Goal: Use online tool/utility: Utilize a website feature to perform a specific function

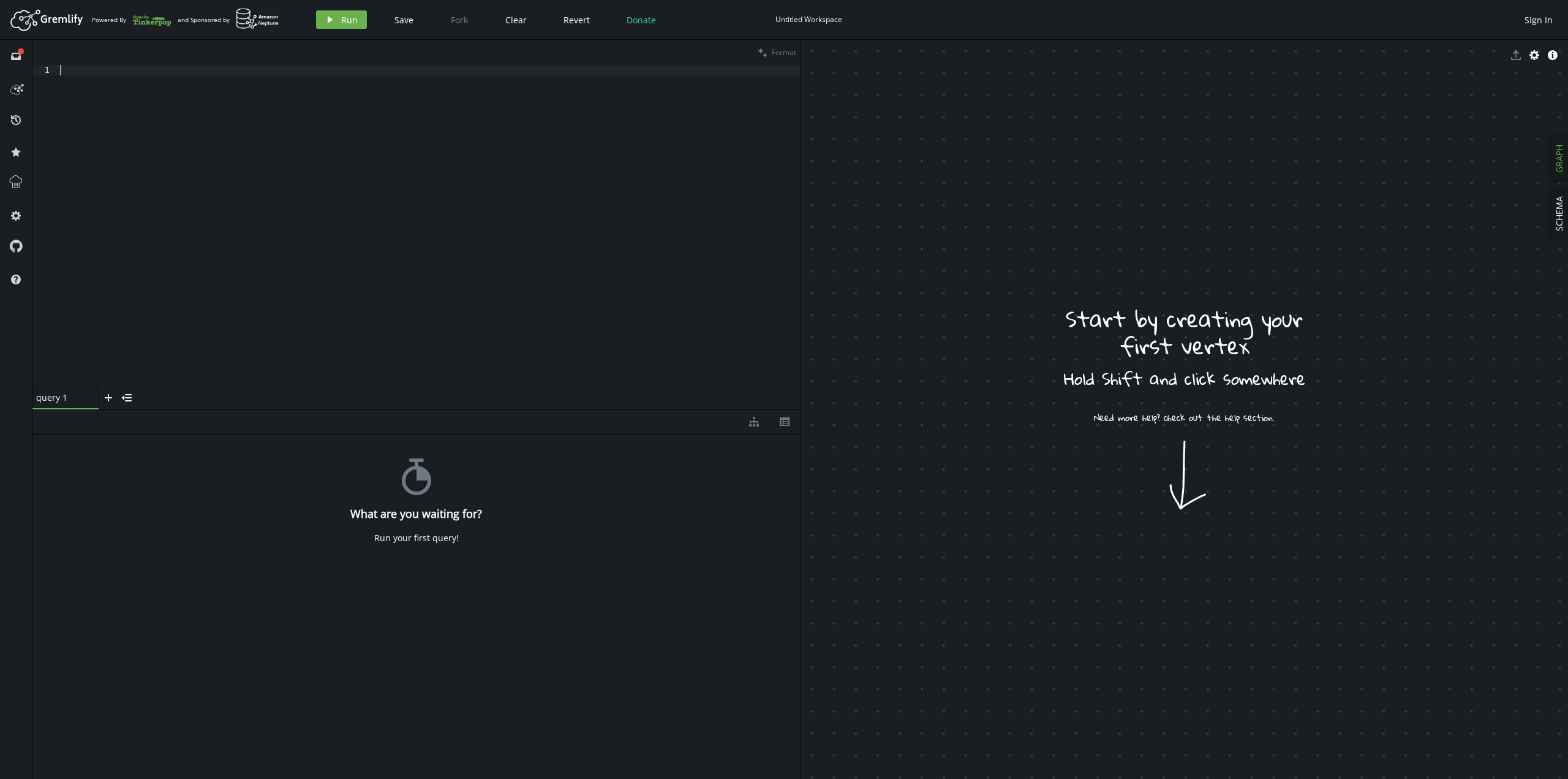
click at [417, 348] on div at bounding box center [429, 236] width 743 height 342
drag, startPoint x: 1105, startPoint y: 380, endPoint x: 1218, endPoint y: 547, distance: 201.6
drag, startPoint x: 1013, startPoint y: 408, endPoint x: 1044, endPoint y: 506, distance: 102.8
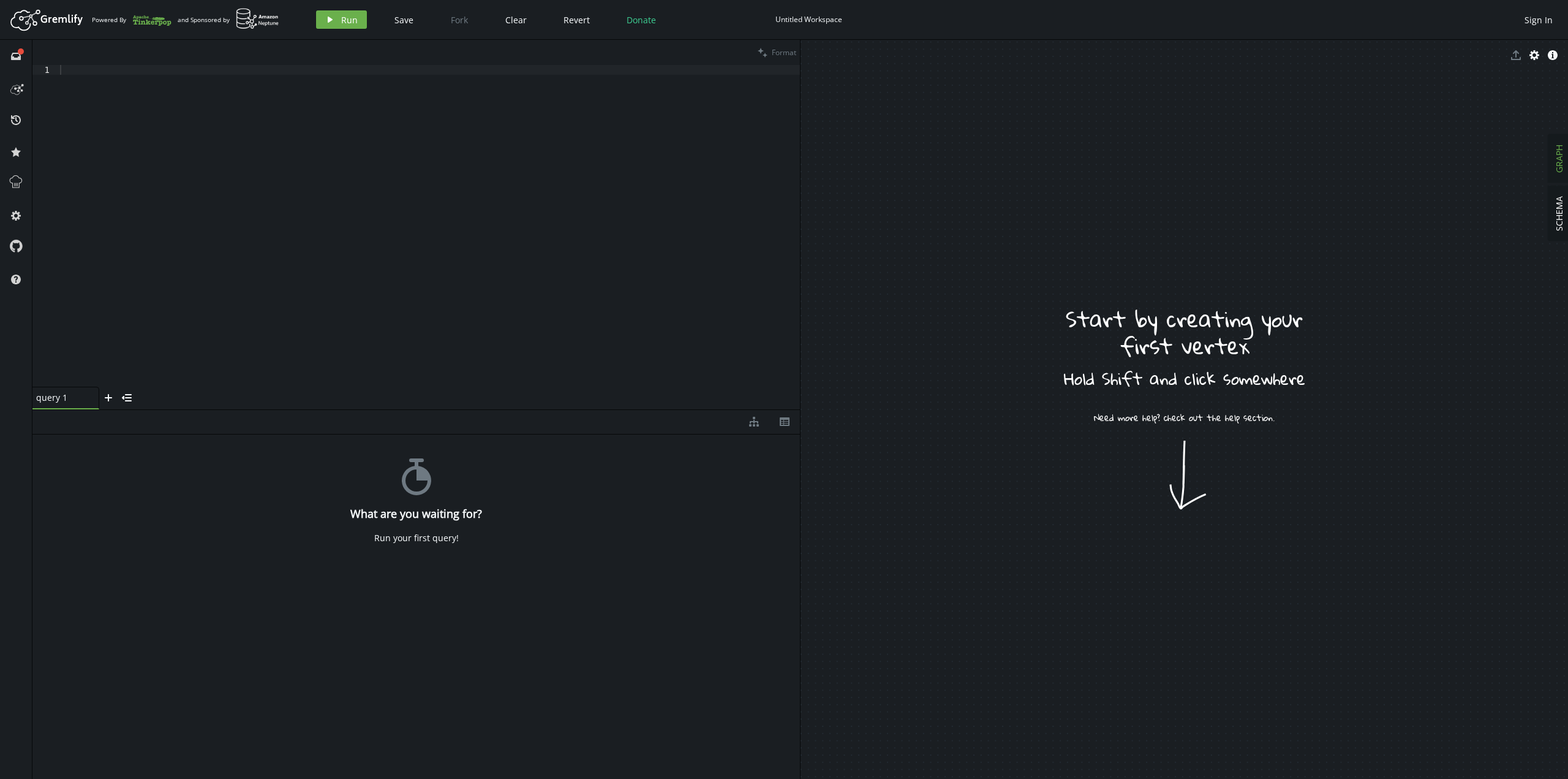
drag, startPoint x: 1044, startPoint y: 419, endPoint x: 1086, endPoint y: 375, distance: 60.8
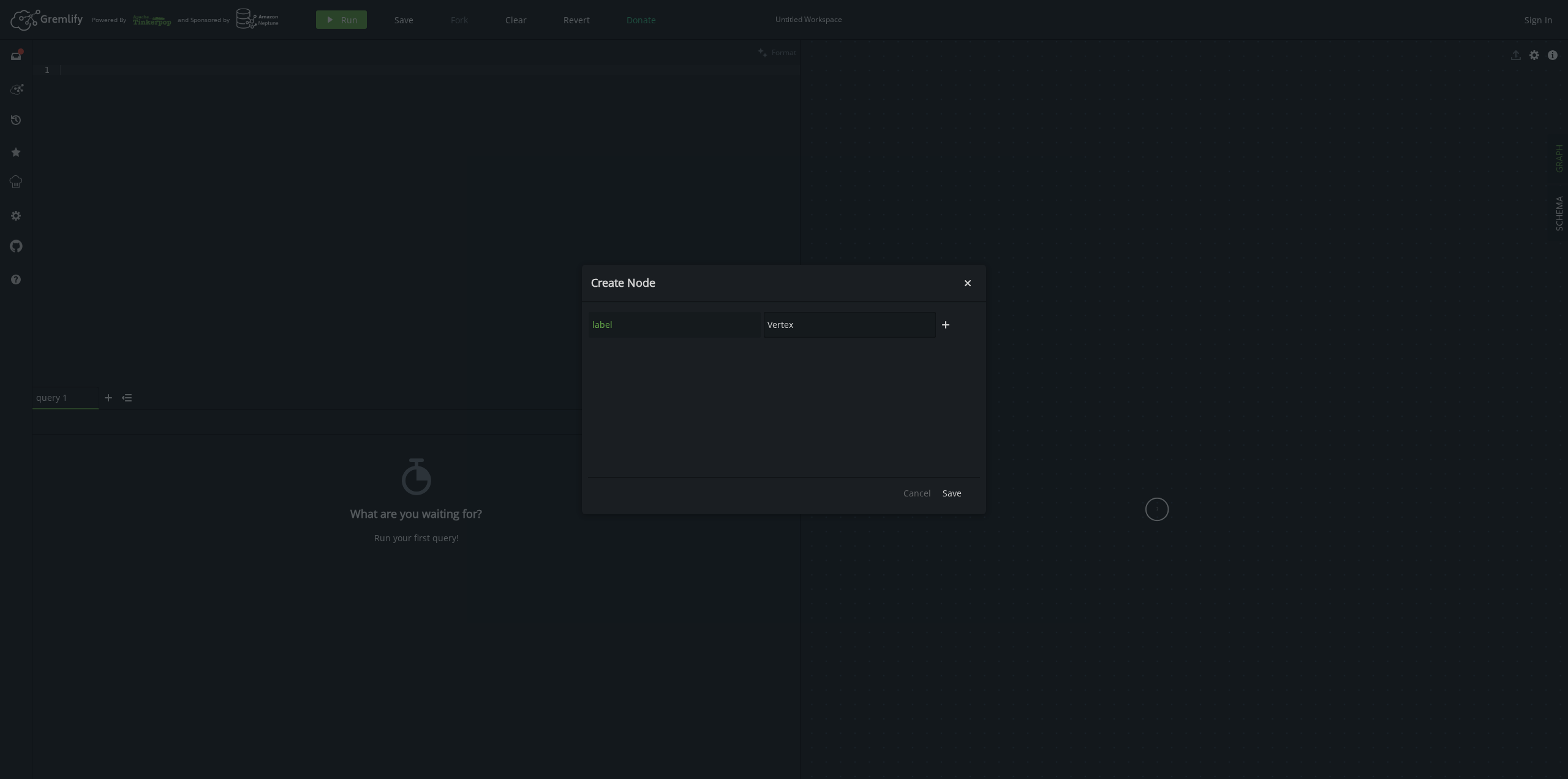
click at [833, 330] on input "Vertex" at bounding box center [850, 324] width 173 height 25
click at [814, 331] on input "Vertex" at bounding box center [850, 324] width 173 height 25
type input "airport"
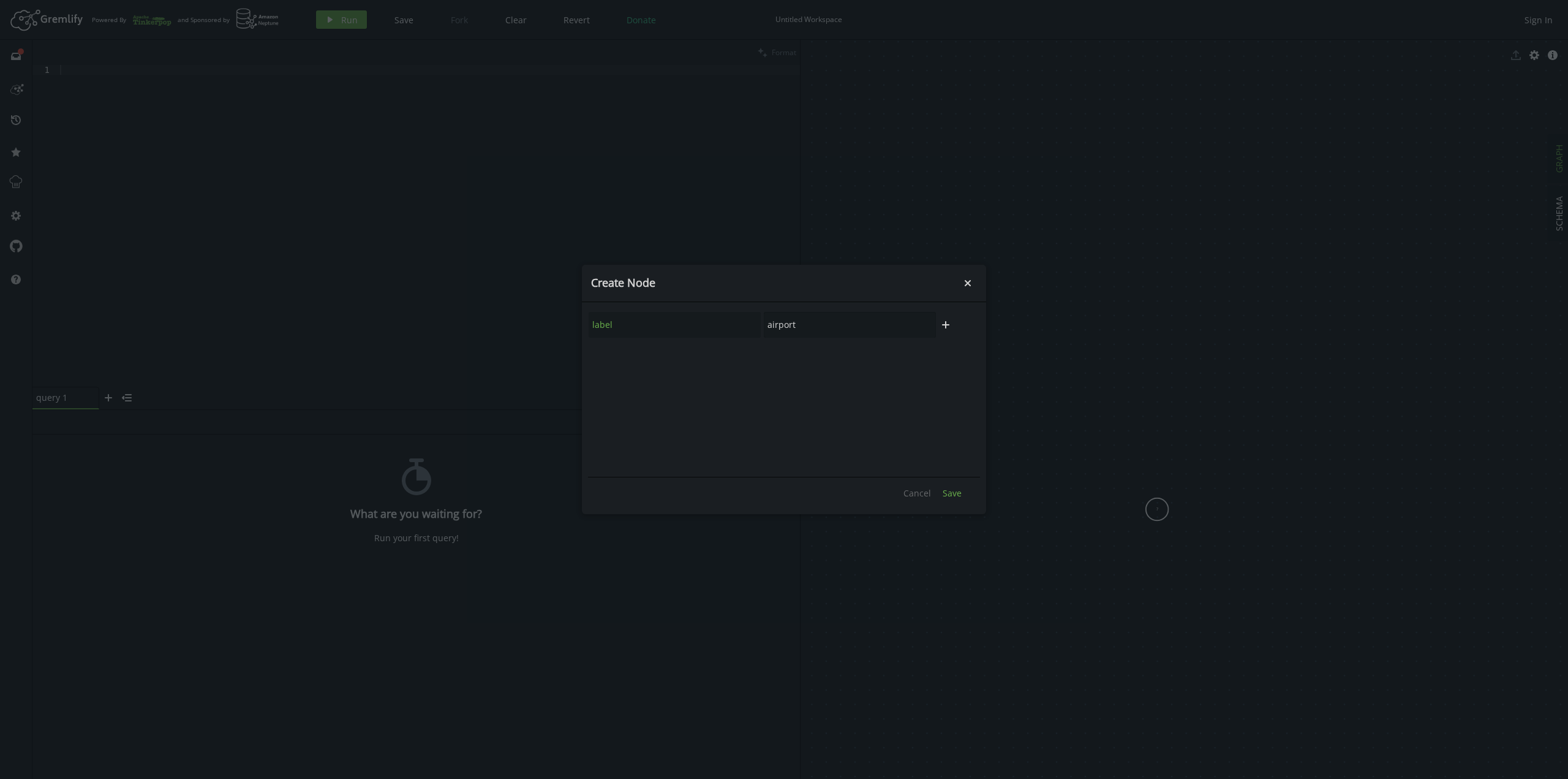
click at [950, 500] on button "Save" at bounding box center [952, 492] width 31 height 18
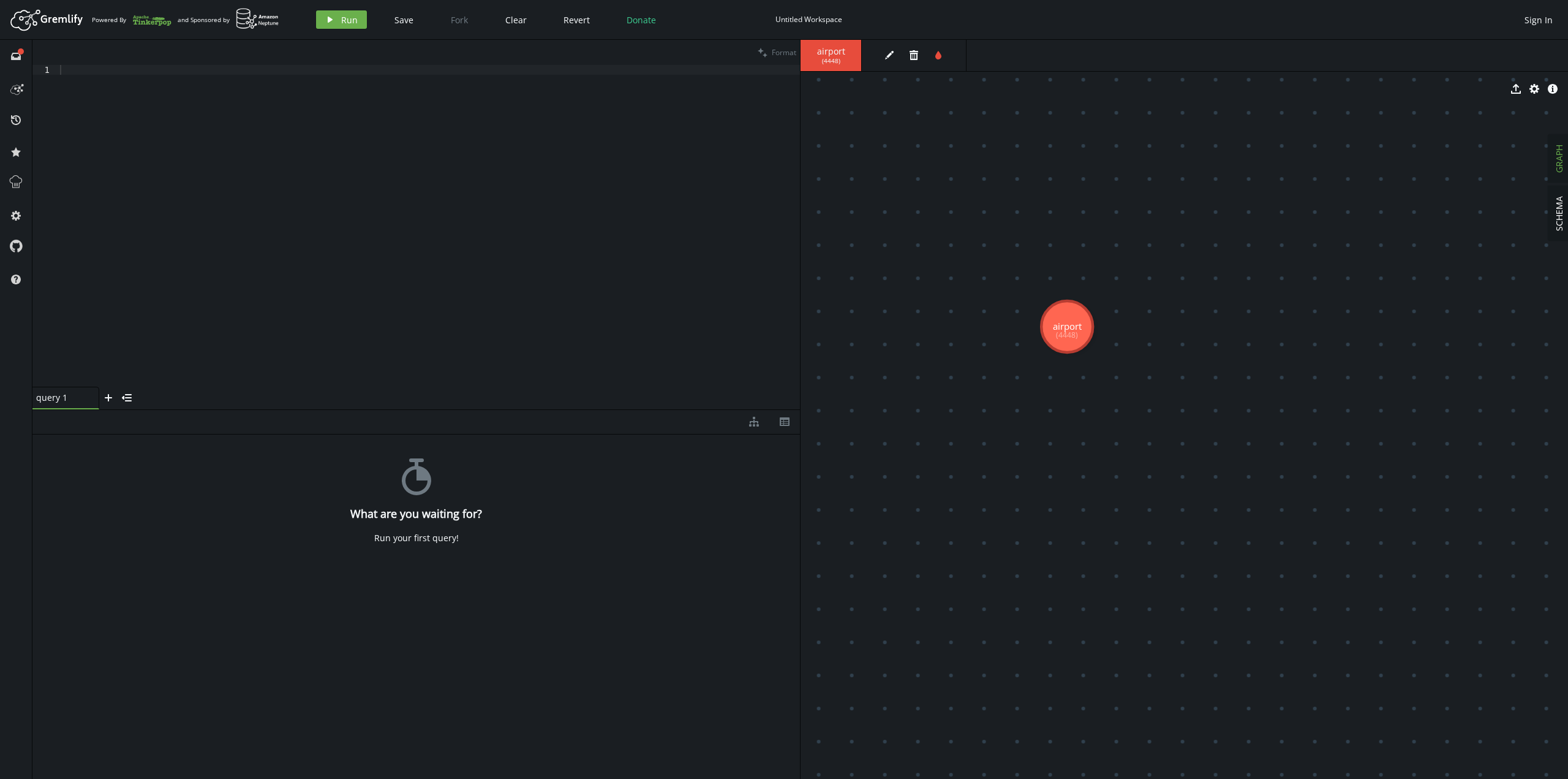
drag, startPoint x: 1161, startPoint y: 471, endPoint x: 1067, endPoint y: 327, distance: 172.0
click at [1047, 274] on body "Artboard Created with Sketch. Powered By and Sponsored by play Run Save Fork Cl…" at bounding box center [784, 390] width 1568 height 779
drag, startPoint x: 1091, startPoint y: 343, endPoint x: 1095, endPoint y: 437, distance: 94.1
click at [895, 59] on button "edit" at bounding box center [890, 55] width 18 height 18
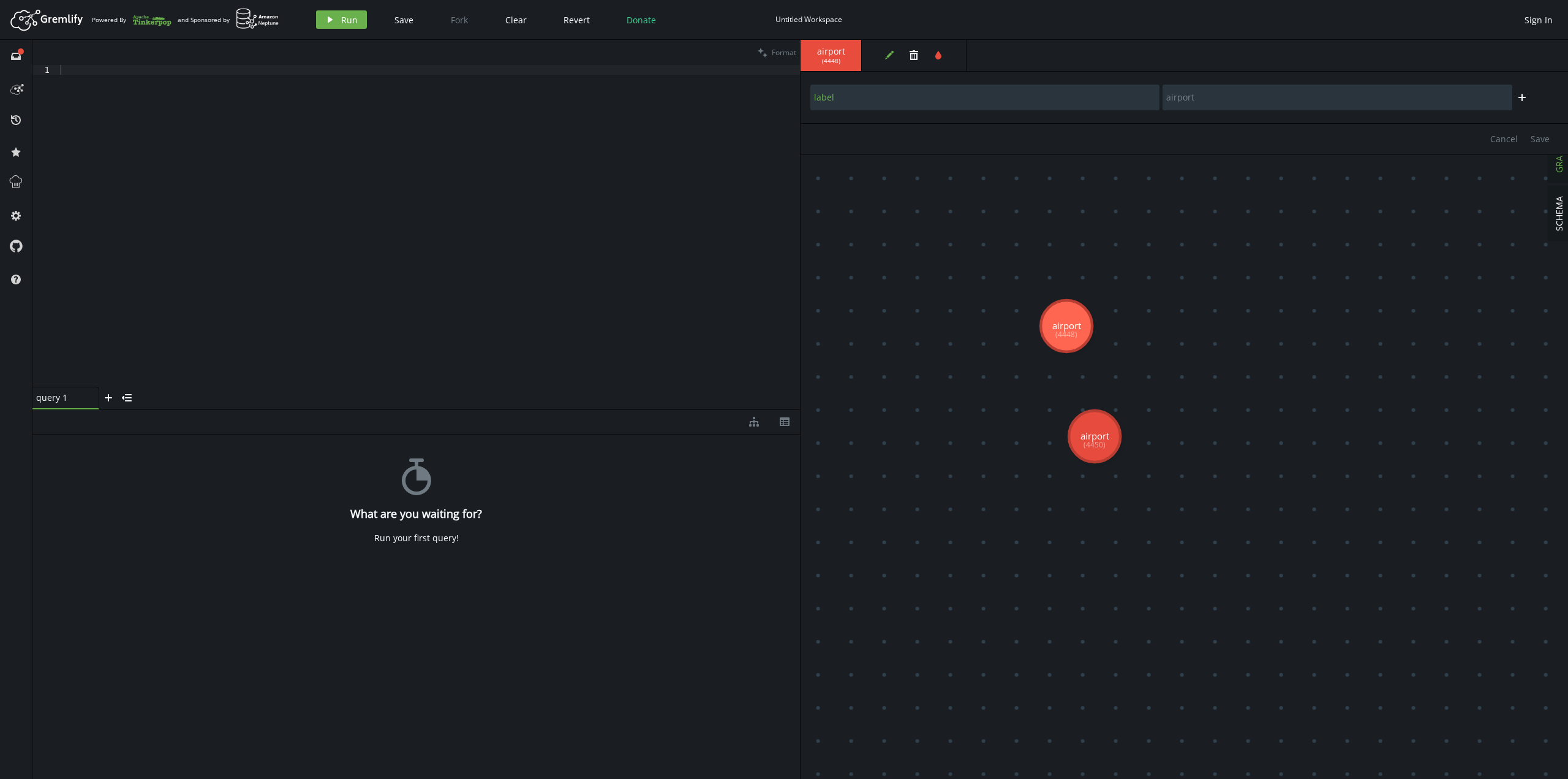
click at [948, 383] on body "Artboard Created with Sketch. Powered By and Sponsored by play Run Save Fork Cl…" at bounding box center [784, 390] width 1568 height 779
drag, startPoint x: 1066, startPoint y: 330, endPoint x: 1018, endPoint y: 274, distance: 73.8
drag, startPoint x: 1032, startPoint y: 311, endPoint x: 1070, endPoint y: 403, distance: 99.5
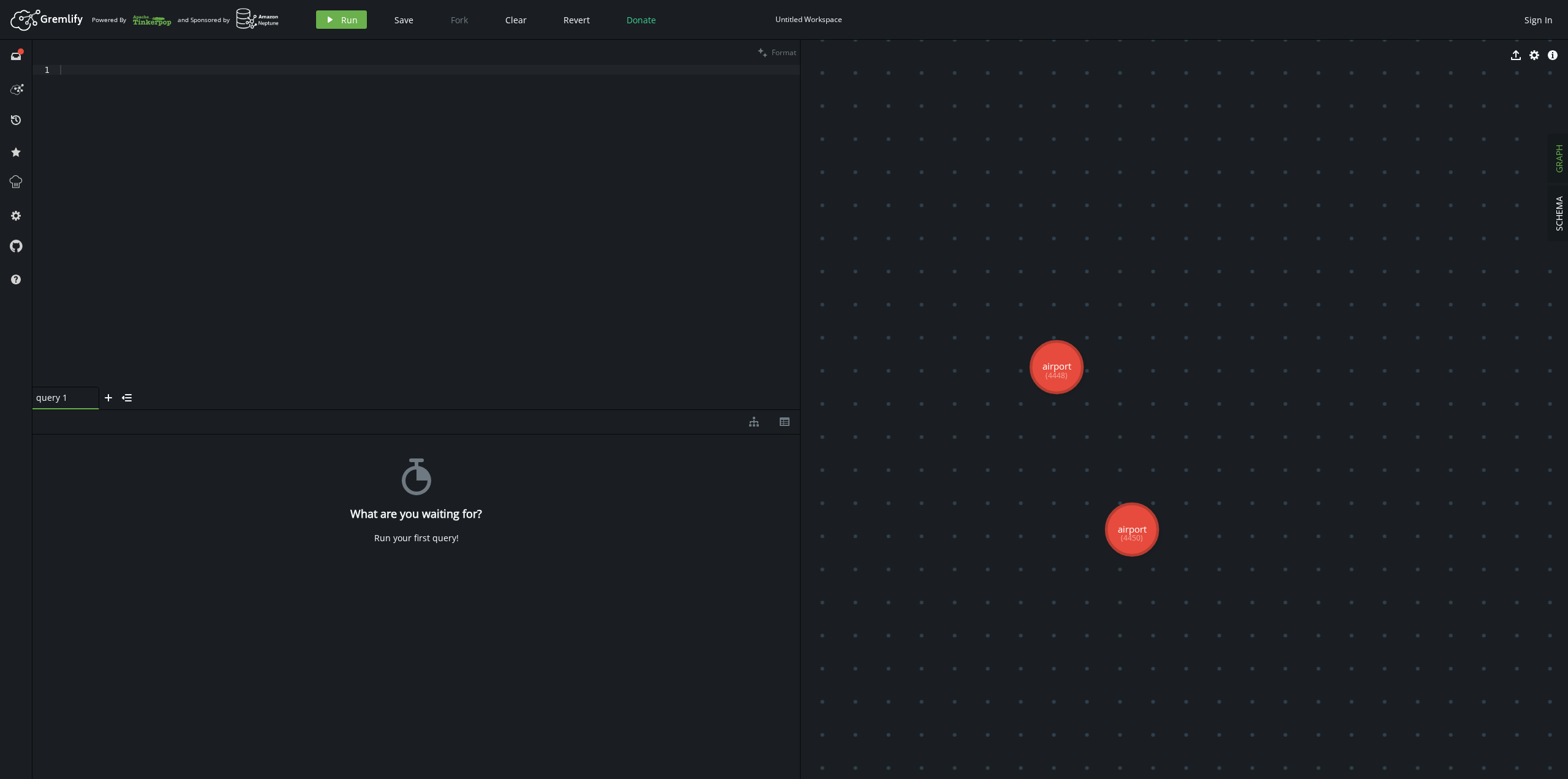
drag, startPoint x: 1073, startPoint y: 400, endPoint x: 1099, endPoint y: 450, distance: 56.4
drag, startPoint x: 1114, startPoint y: 537, endPoint x: 1076, endPoint y: 426, distance: 117.3
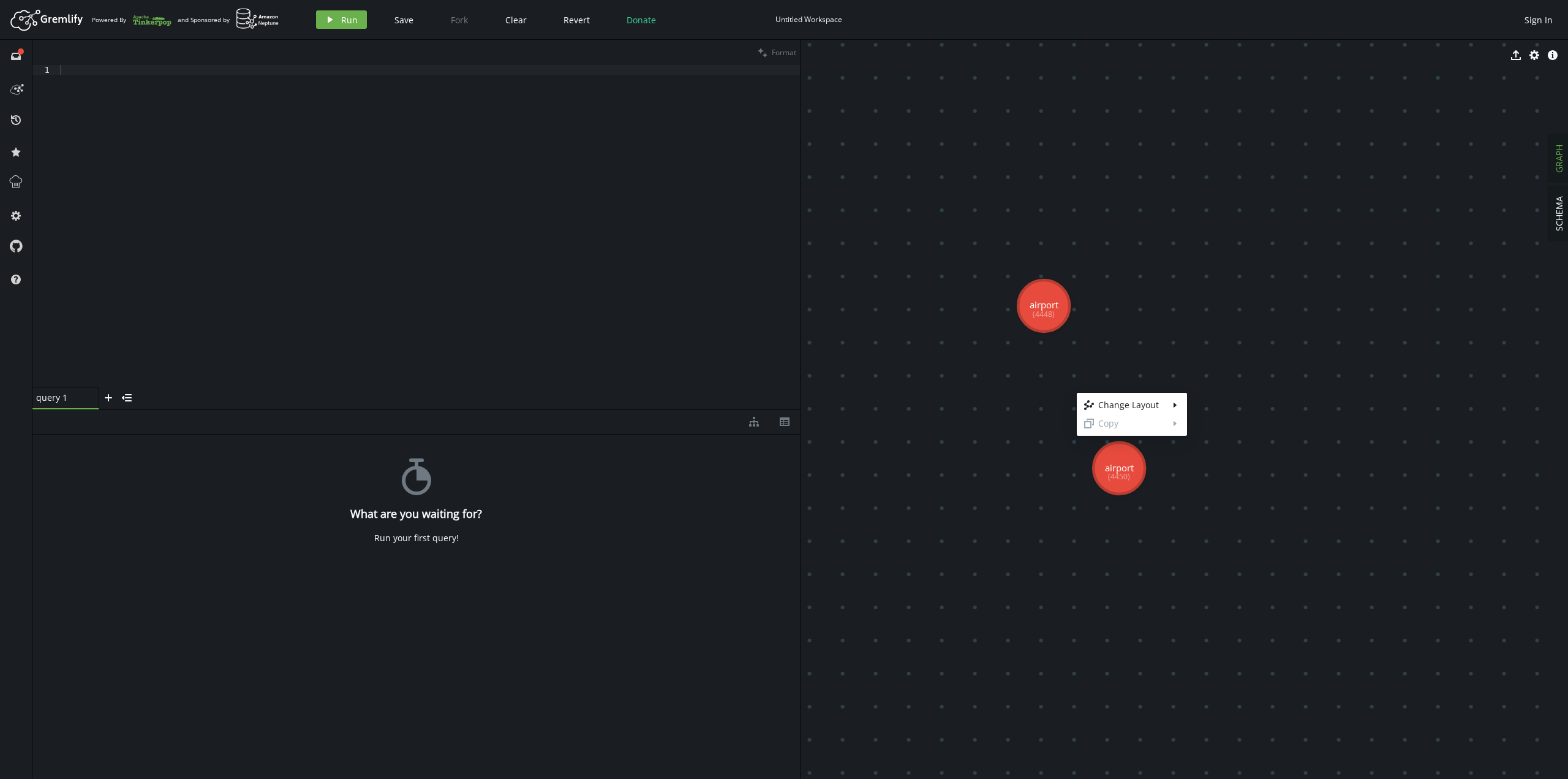
click at [1031, 399] on body "Artboard Created with Sketch. Powered By and Sponsored by play Run Save Fork Cl…" at bounding box center [784, 390] width 1568 height 779
click at [389, 180] on div at bounding box center [429, 236] width 743 height 341
click at [6, 52] on div "full-circle inbox" at bounding box center [16, 55] width 20 height 11
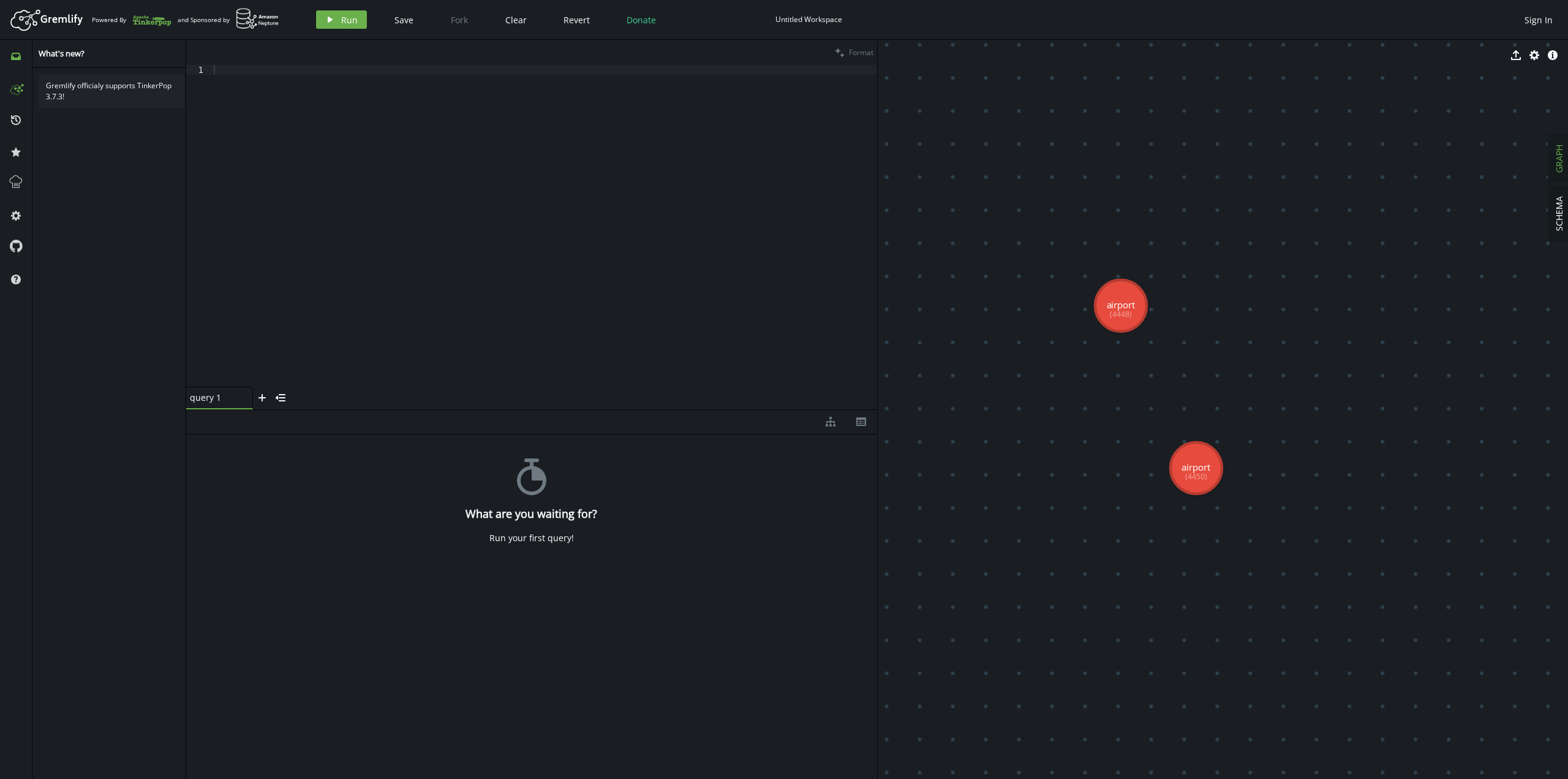
click at [16, 90] on icon at bounding box center [16, 88] width 20 height 20
click at [10, 125] on button "history" at bounding box center [16, 120] width 20 height 20
click at [14, 222] on button "cog" at bounding box center [16, 215] width 20 height 20
click at [14, 176] on icon at bounding box center [15, 182] width 12 height 12
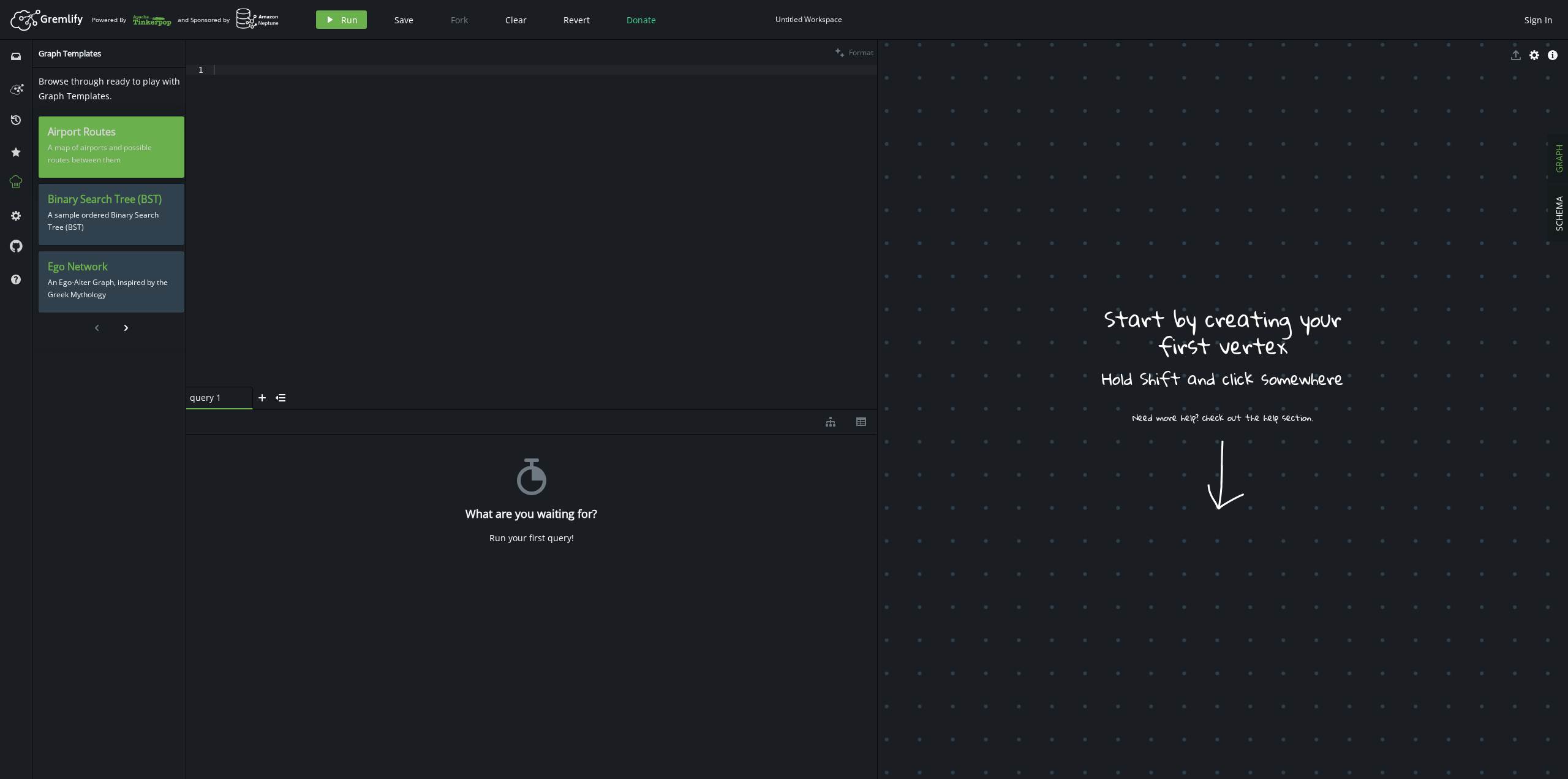
click at [91, 128] on h3 "Airport Routes" at bounding box center [112, 132] width 127 height 13
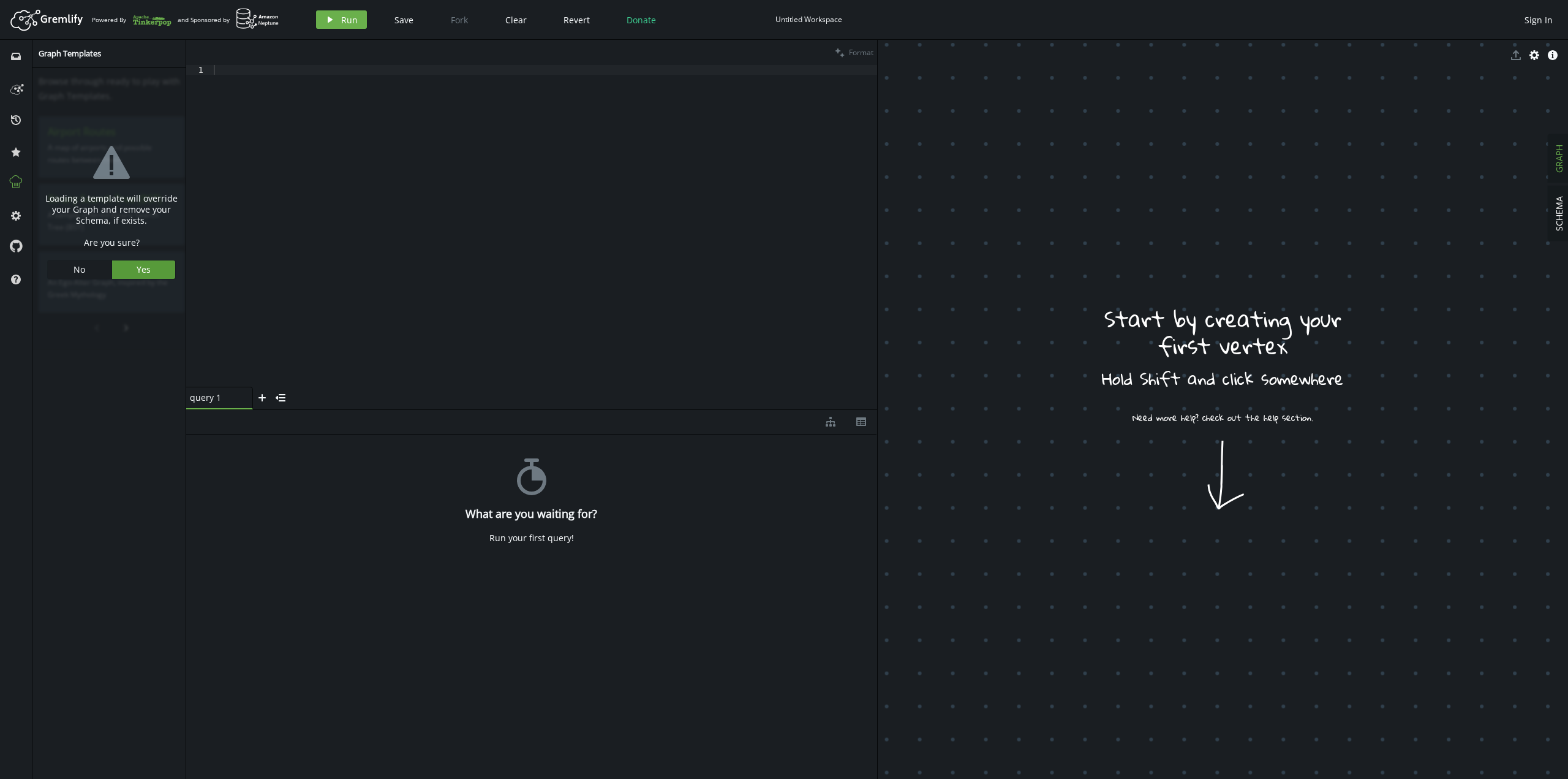
click at [124, 271] on button "Yes" at bounding box center [143, 270] width 64 height 18
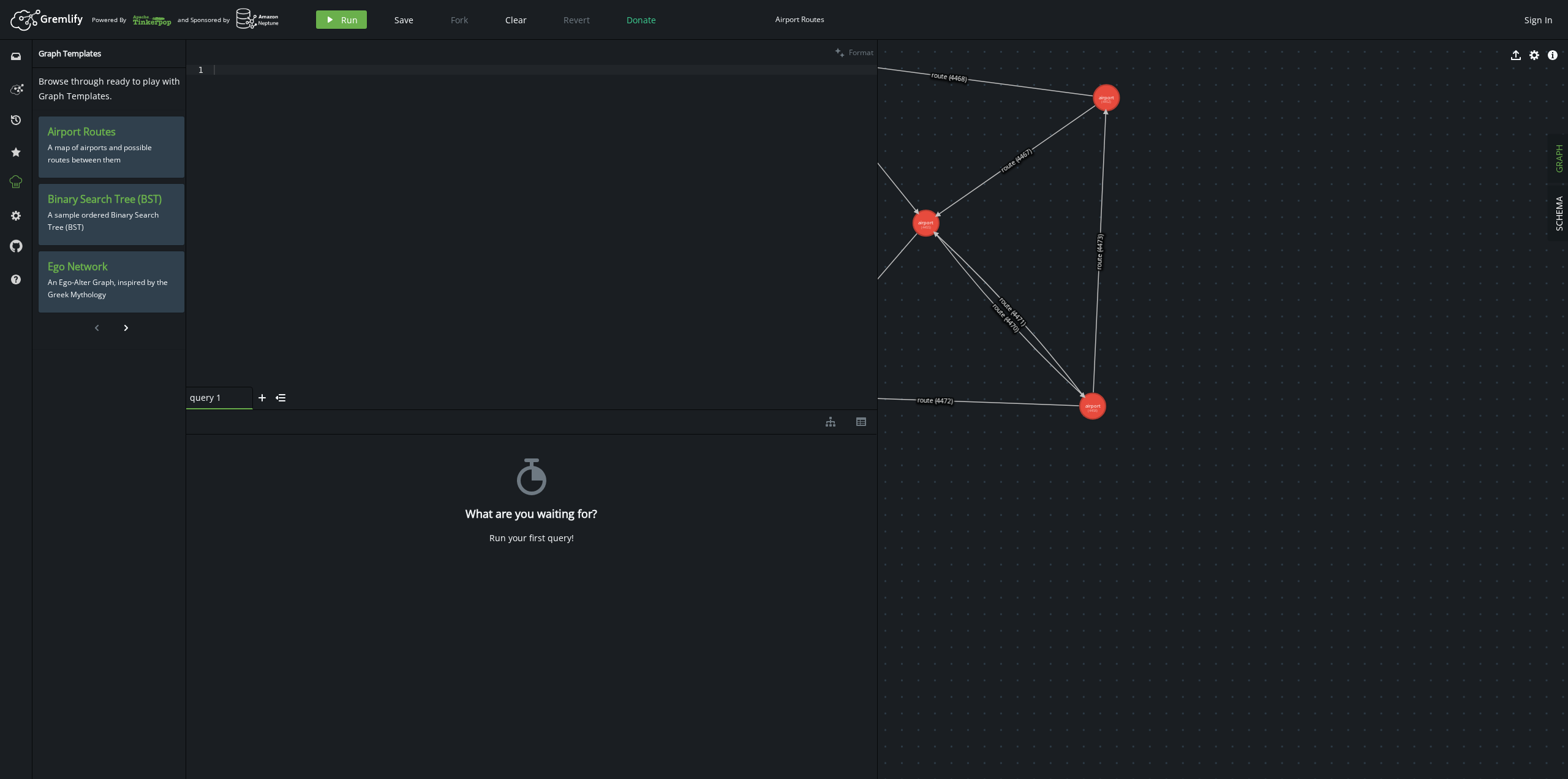
drag, startPoint x: 1012, startPoint y: 251, endPoint x: 1170, endPoint y: 518, distance: 310.2
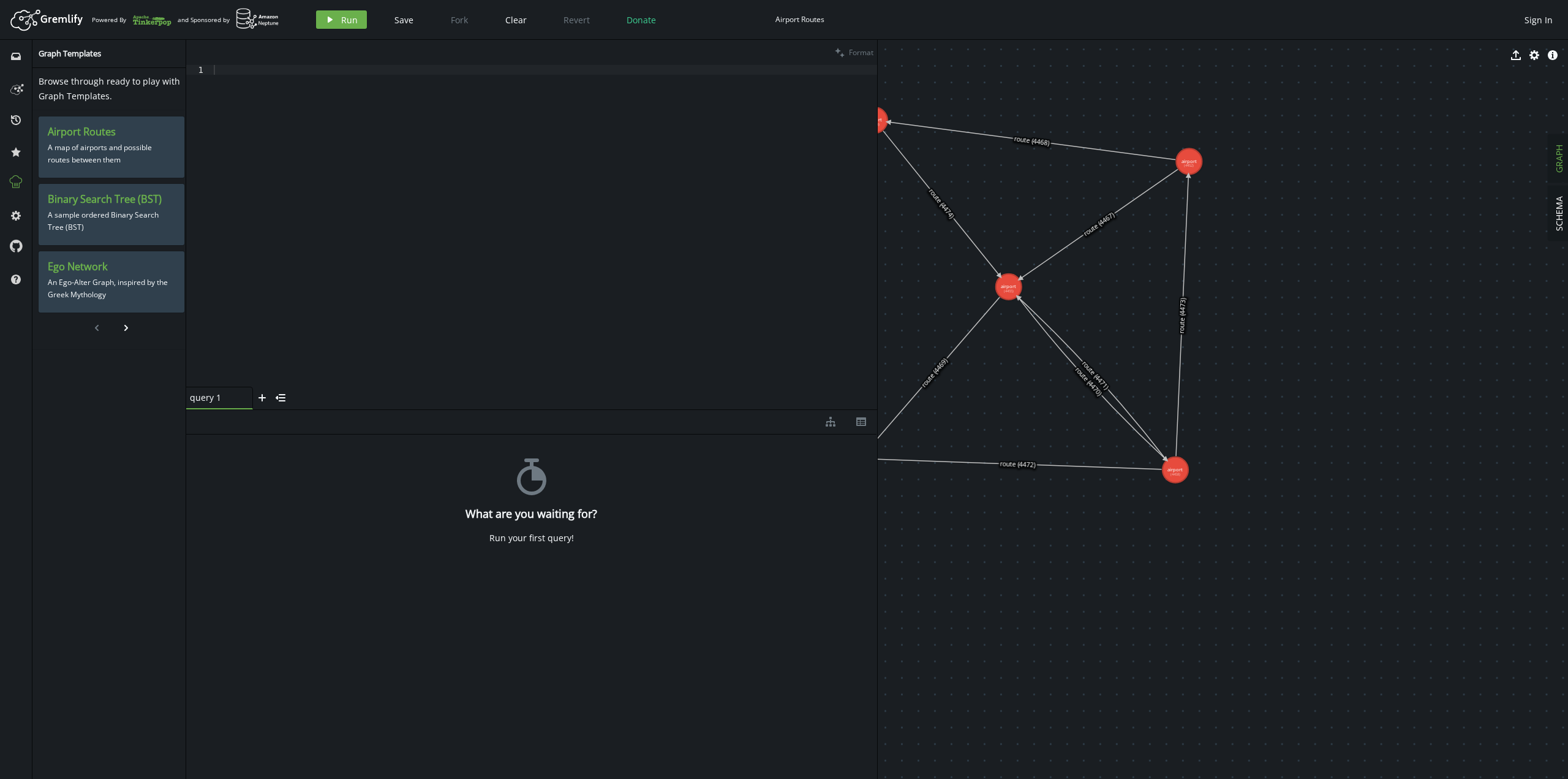
drag, startPoint x: 1031, startPoint y: 277, endPoint x: 1184, endPoint y: 388, distance: 189.0
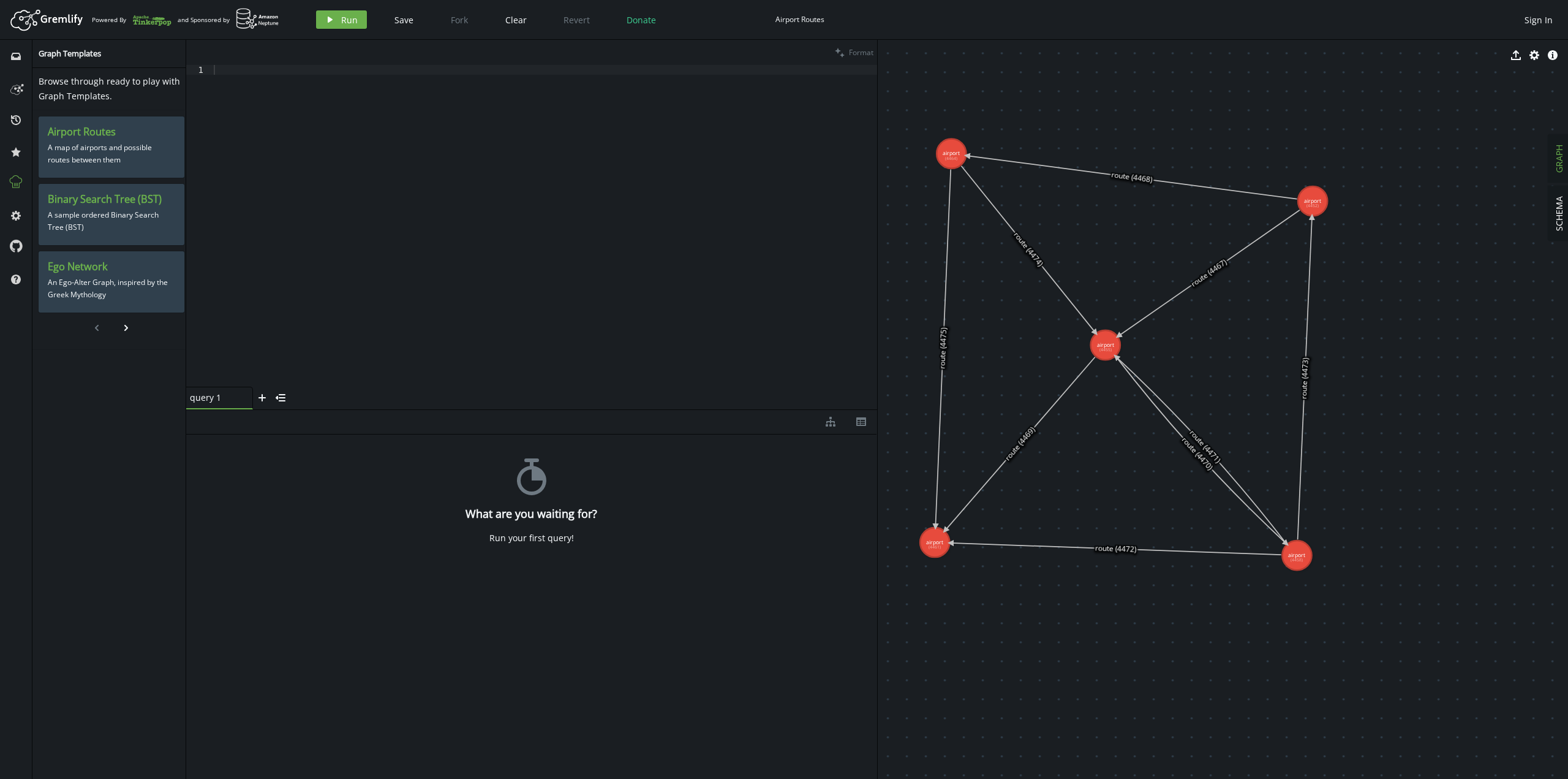
drag, startPoint x: 1188, startPoint y: 368, endPoint x: 1209, endPoint y: 377, distance: 22.8
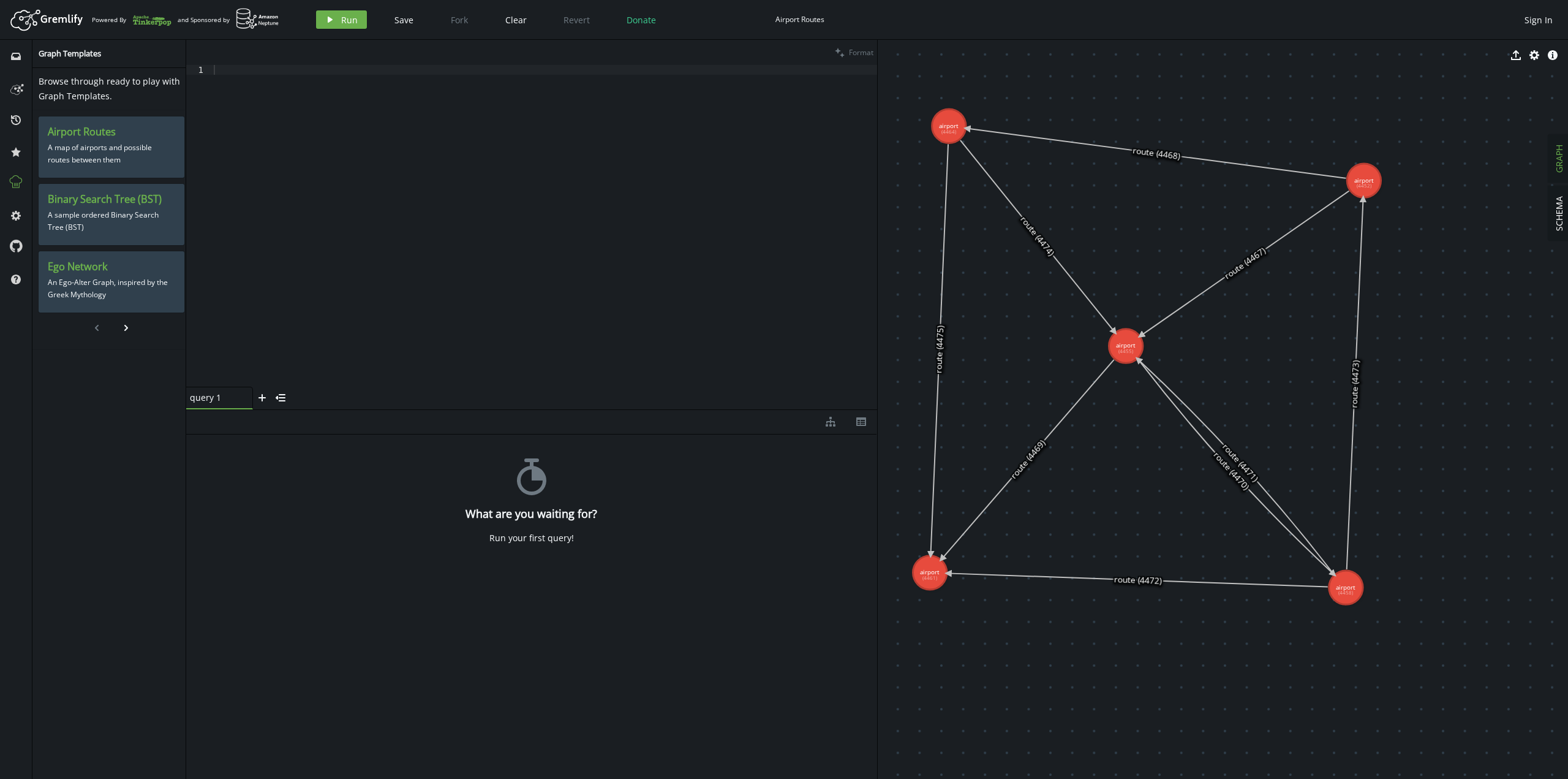
drag, startPoint x: 1209, startPoint y: 377, endPoint x: 1244, endPoint y: 377, distance: 35.0
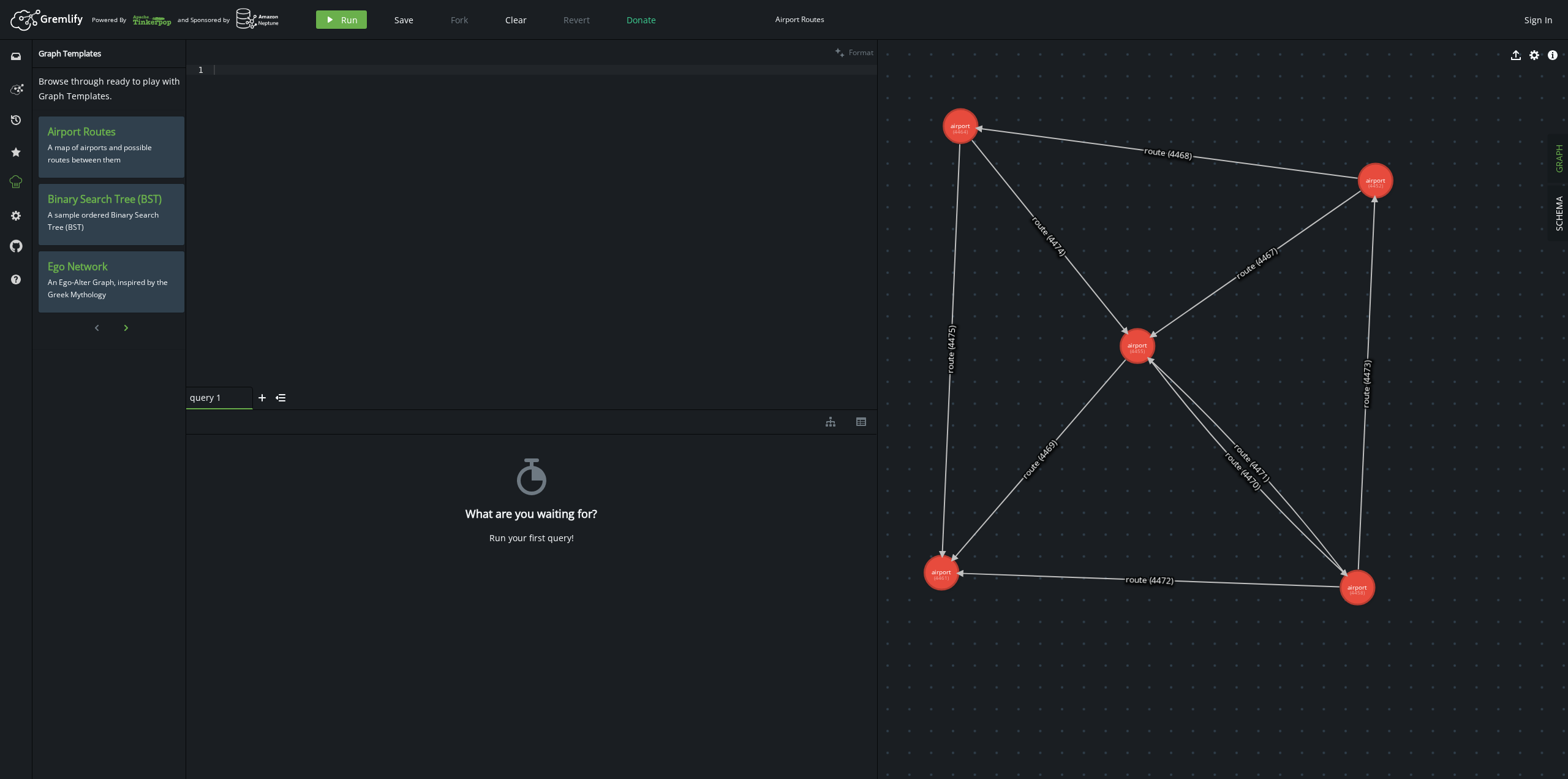
click at [123, 323] on icon "chevron-right" at bounding box center [126, 328] width 10 height 10
click at [100, 328] on icon "chevron-left" at bounding box center [96, 328] width 10 height 10
click at [491, 272] on div at bounding box center [545, 237] width 667 height 344
click at [357, 189] on div at bounding box center [545, 237] width 667 height 344
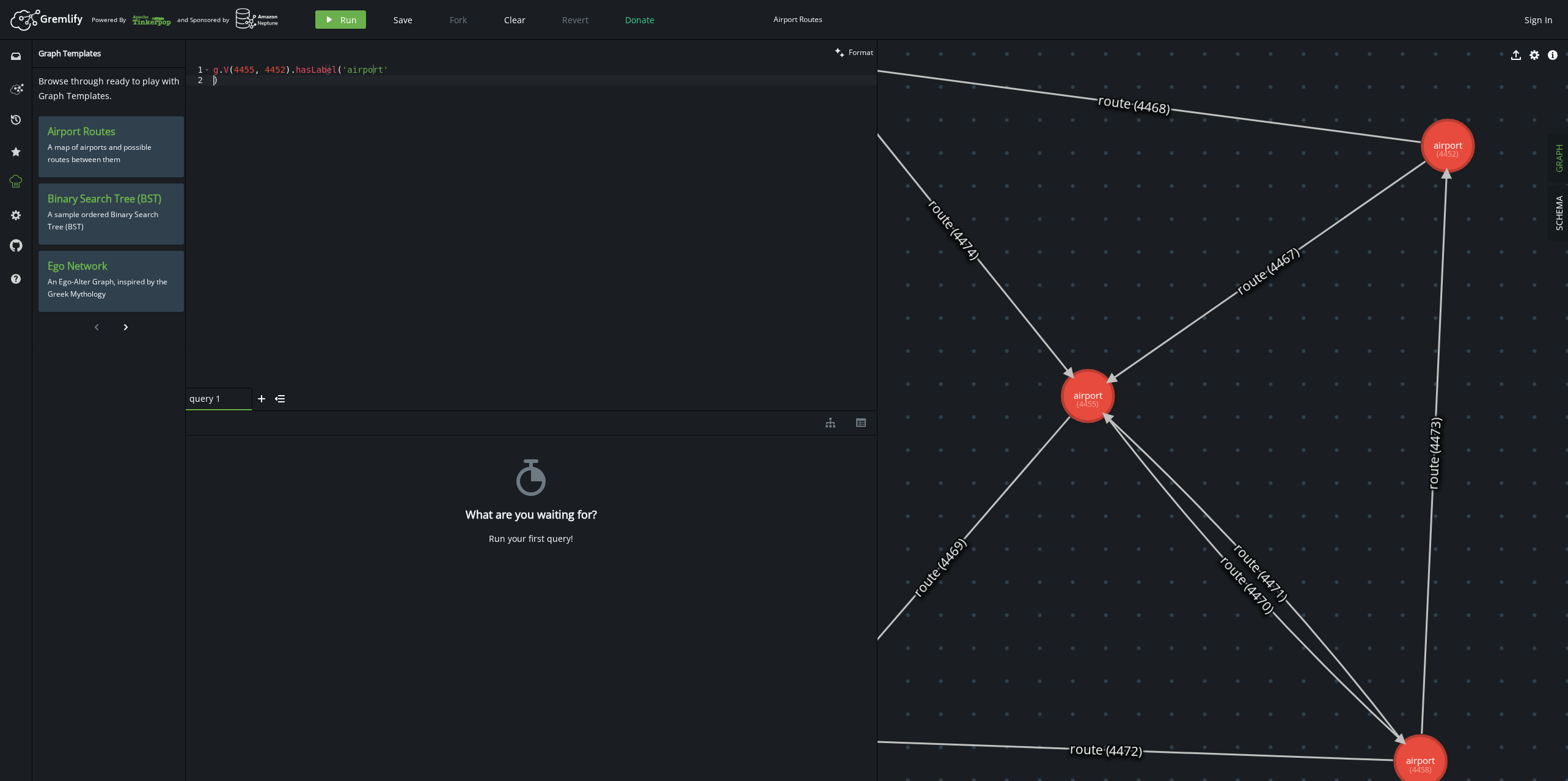
scroll to position [0, 1]
click at [482, 159] on div "g . V ( 4455 , 4452 ) . [GEOGRAPHIC_DATA] ( 'airport' )" at bounding box center [544, 236] width 666 height 343
click at [353, 22] on span "Run" at bounding box center [349, 20] width 16 height 12
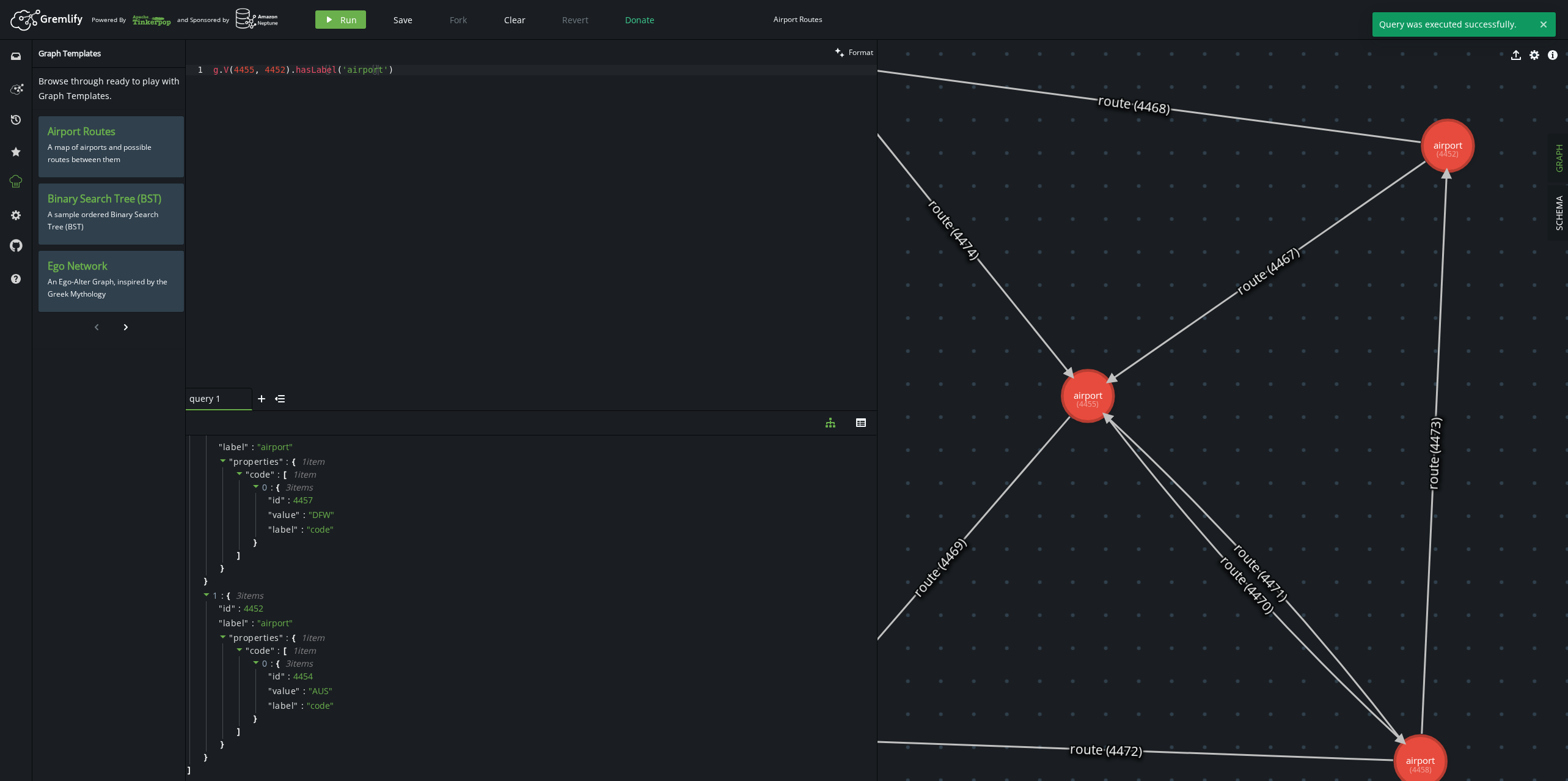
scroll to position [0, 0]
click at [418, 69] on div "g . V ( 4455 , 4452 ) . [GEOGRAPHIC_DATA] ( 'airport' )" at bounding box center [544, 236] width 666 height 343
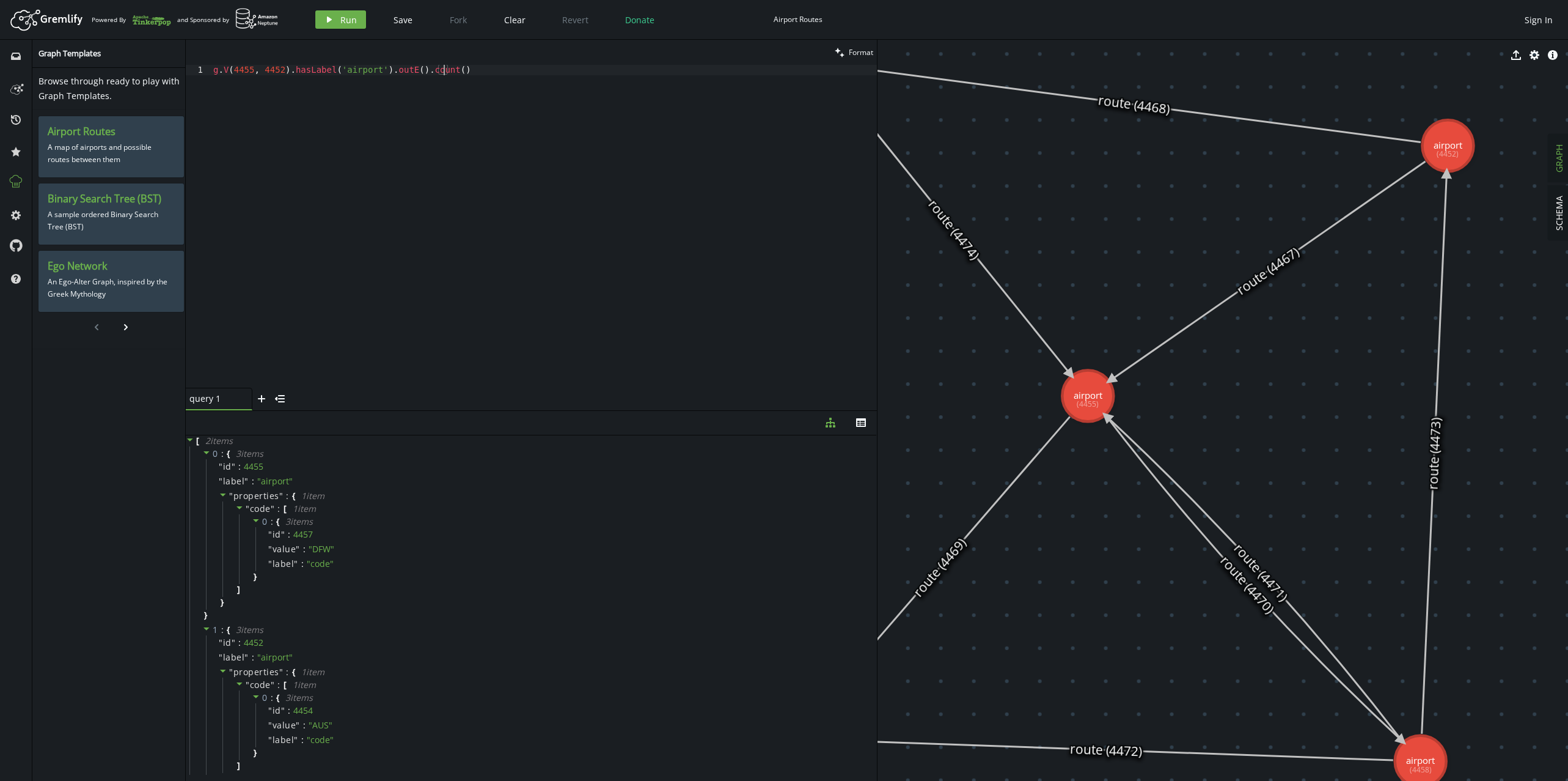
scroll to position [0, 234]
click at [341, 18] on span "Run" at bounding box center [349, 20] width 16 height 12
click at [468, 258] on div "g . V ( 4455 , 4452 ) . [GEOGRAPHIC_DATA] ( 'airport' ) . outE ( ) . count ( )" at bounding box center [544, 236] width 666 height 343
click at [381, 72] on div "g . V ( 4455 , 4452 ) . [GEOGRAPHIC_DATA] ( 'airport' ) . outE ( ) . count ( )" at bounding box center [544, 236] width 666 height 343
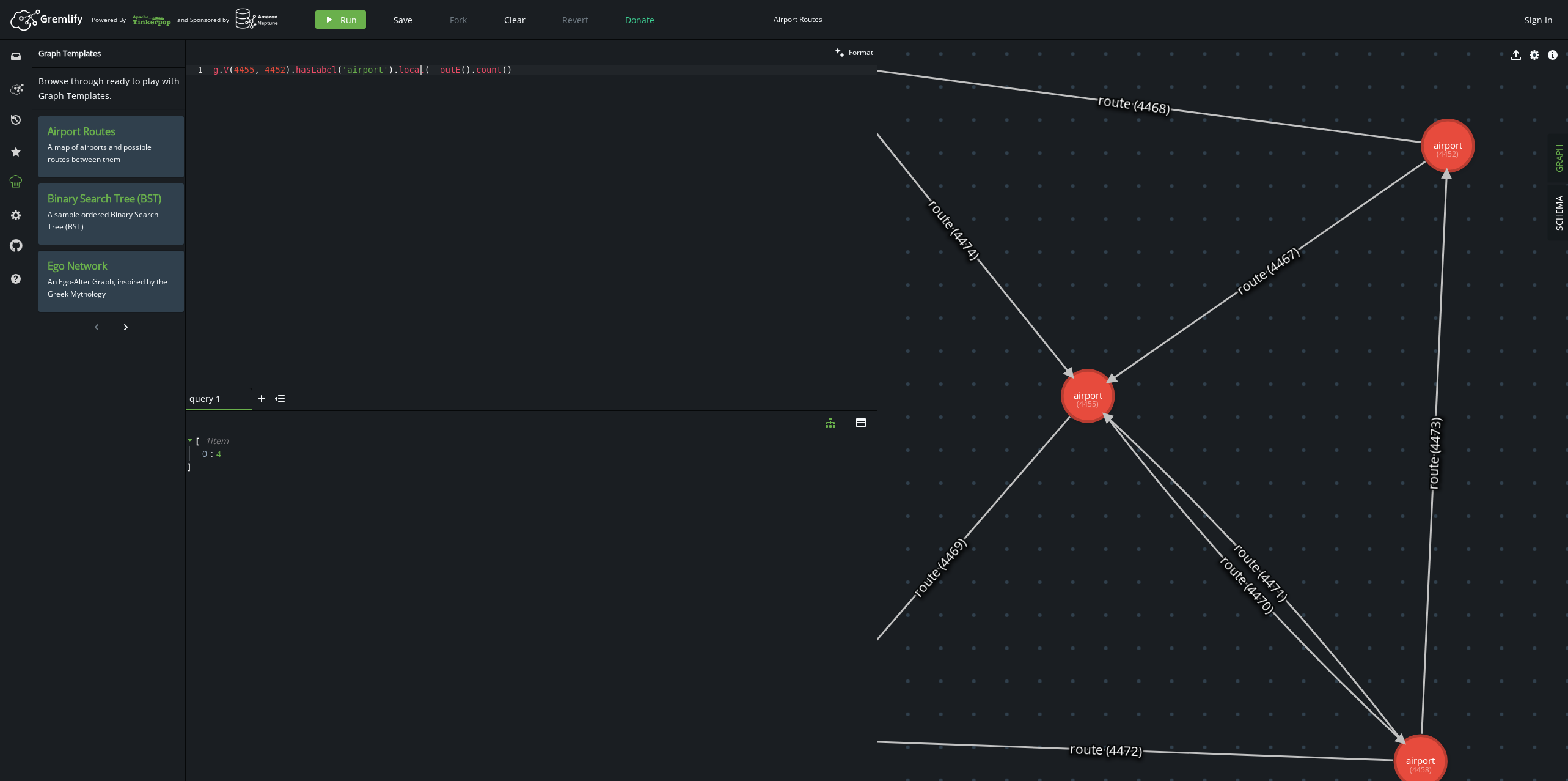
click at [546, 95] on div "g . V ( 4455 , 4452 ) . [GEOGRAPHIC_DATA] ( 'airport' ) . local ( __outE ( ) . …" at bounding box center [544, 236] width 666 height 343
click at [345, 14] on span "Run" at bounding box center [349, 20] width 16 height 12
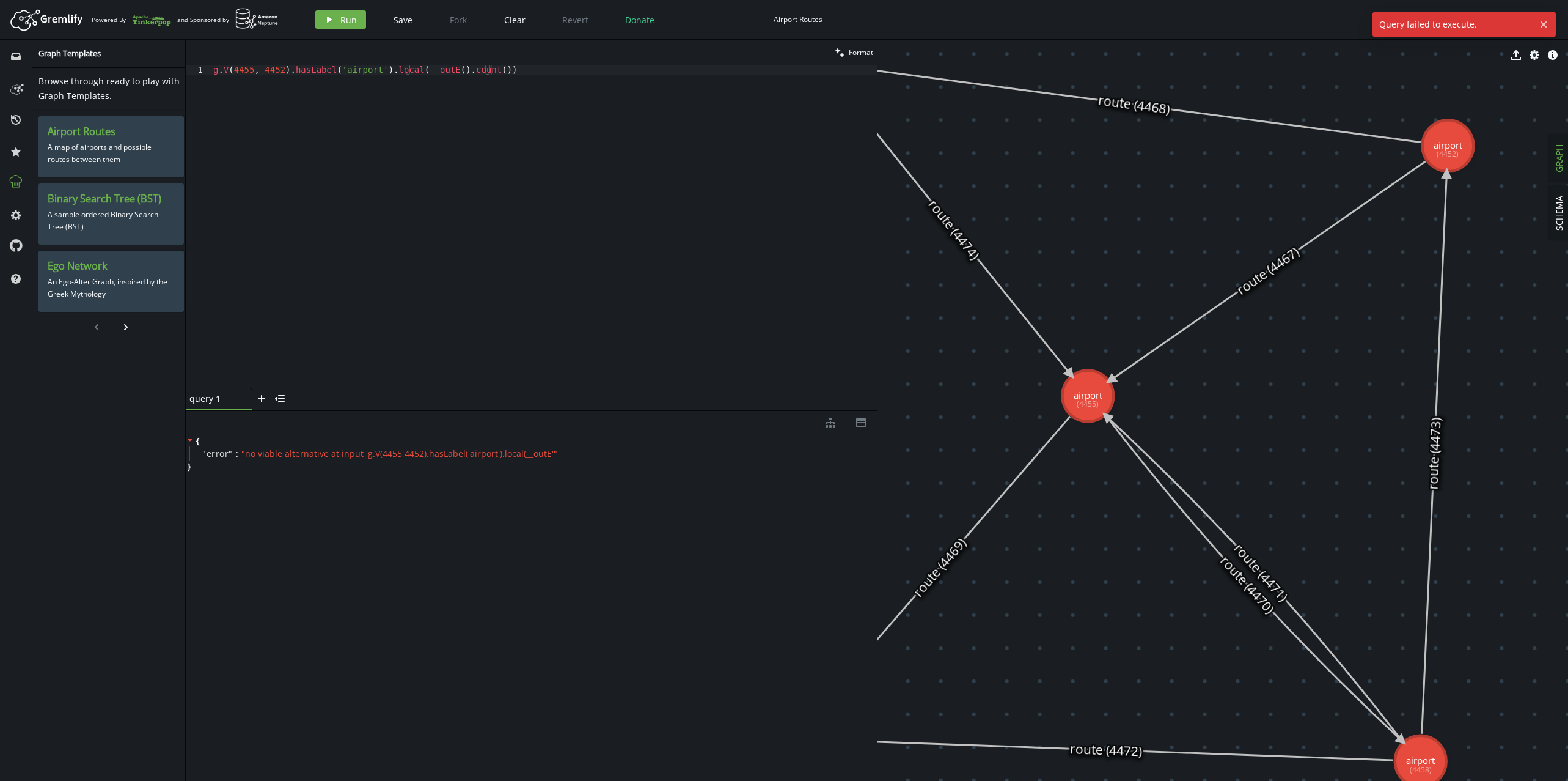
click at [450, 279] on div "g . V ( 4455 , 4452 ) . [GEOGRAPHIC_DATA] ( 'airport' ) . local ( __outE ( ) . …" at bounding box center [544, 236] width 666 height 343
click at [524, 519] on div "{ " error " : " no viable alternative at input 'g.V(4455,4452).hasLabel('airpor…" at bounding box center [531, 604] width 691 height 340
click at [371, 70] on div "g . V ( 4455 , 4452 ) . [GEOGRAPHIC_DATA] ( 'airport' ) . local ( __outE ( ) . …" at bounding box center [544, 236] width 666 height 343
click at [399, 71] on div "g . V ( 4455 , 4452 ) . [GEOGRAPHIC_DATA] ( 'airport' ) . local ( __outE ( ) . …" at bounding box center [544, 236] width 666 height 343
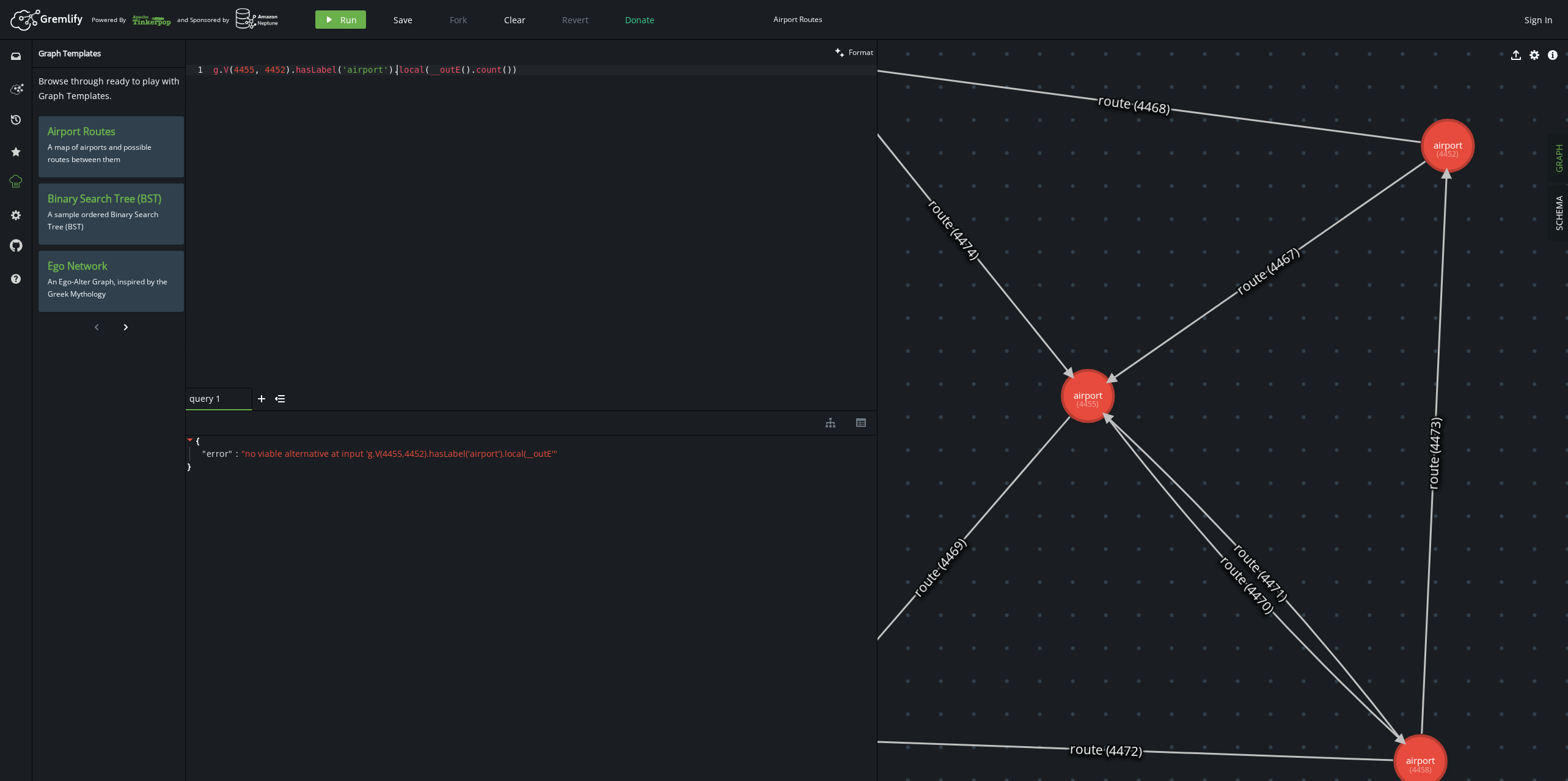
click at [399, 71] on div "g . V ( 4455 , 4452 ) . [GEOGRAPHIC_DATA] ( 'airport' ) . local ( __outE ( ) . …" at bounding box center [544, 236] width 666 height 343
click at [475, 88] on div "g . V ( 4455 , 4452 ) . [GEOGRAPHIC_DATA] ( 'airport' ) . outE ( ) . count ( )" at bounding box center [544, 236] width 666 height 343
click at [343, 16] on span "Run" at bounding box center [349, 20] width 16 height 12
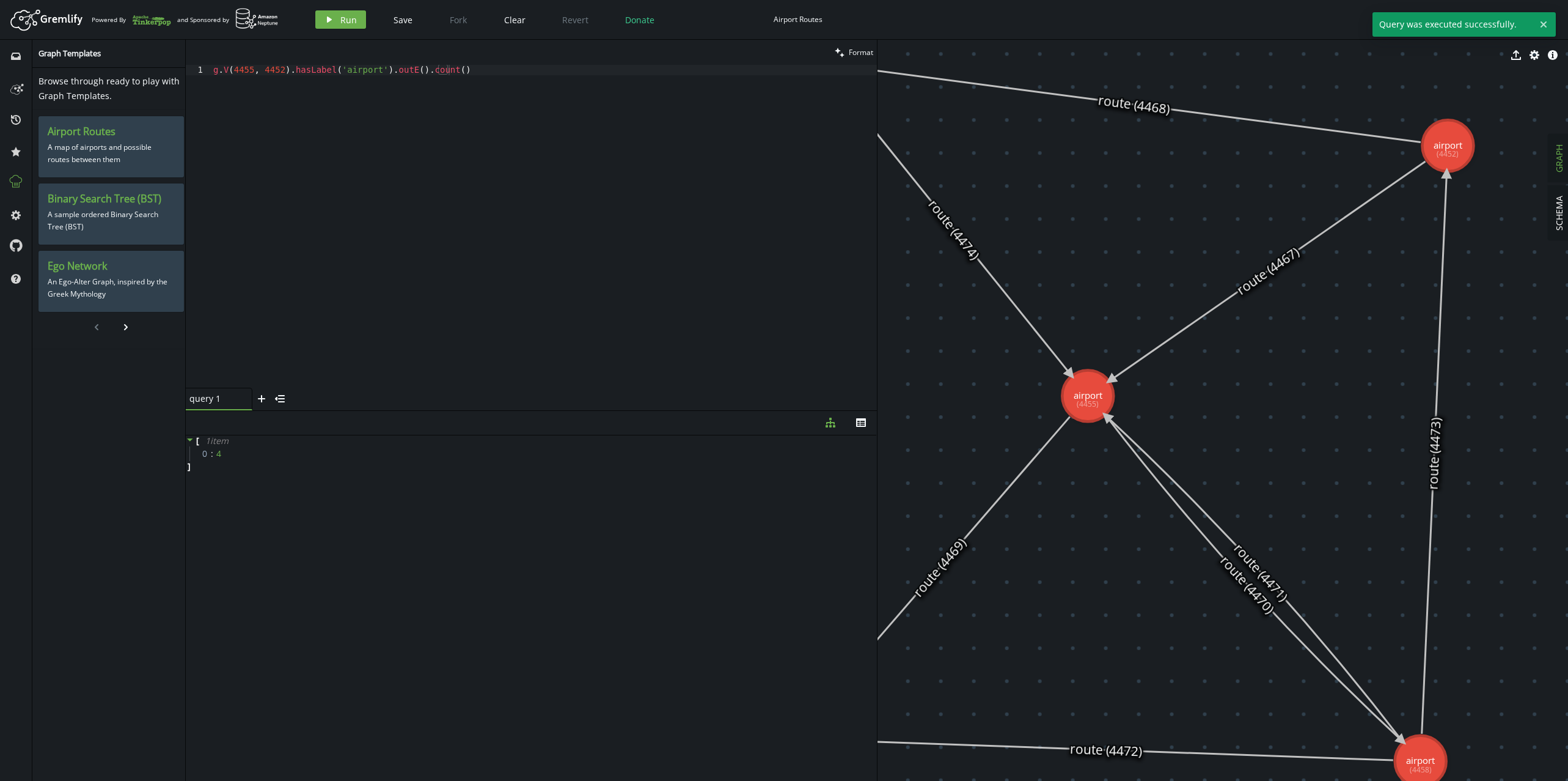
click at [351, 525] on div "[ 1 item 0 : 4 ]" at bounding box center [531, 604] width 691 height 340
click at [412, 92] on div "g . V ( 4455 , 4452 ) . [GEOGRAPHIC_DATA] ( 'airport' ) . outE ( ) . count ( )" at bounding box center [544, 236] width 666 height 343
click at [429, 73] on div "g . V ( 4455 , 4452 ) . [GEOGRAPHIC_DATA] ( 'airport' ) . outE ( ) . count ( )" at bounding box center [544, 236] width 666 height 343
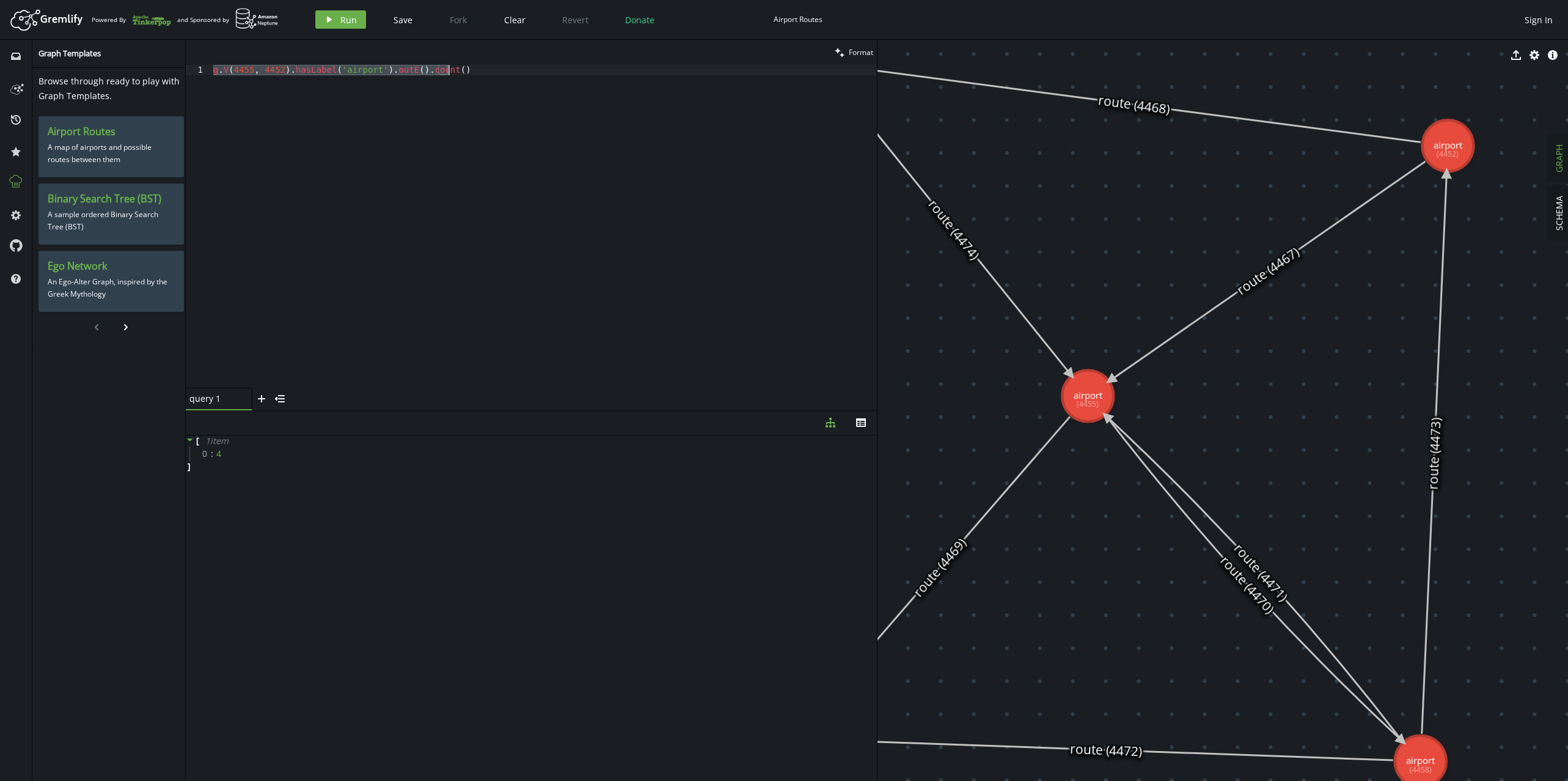
click at [587, 121] on div "g . V ( 4455 , 4452 ) . [GEOGRAPHIC_DATA] ( 'airport' ) . outE ( ) . count ( )" at bounding box center [544, 227] width 666 height 323
click at [587, 121] on div "g . V ( 4455 , 4452 ) . [GEOGRAPHIC_DATA] ( 'airport' ) . outE ( ) . count ( )" at bounding box center [544, 236] width 666 height 343
paste textarea "by(outE().count()"
type textarea "by(outE().count())"
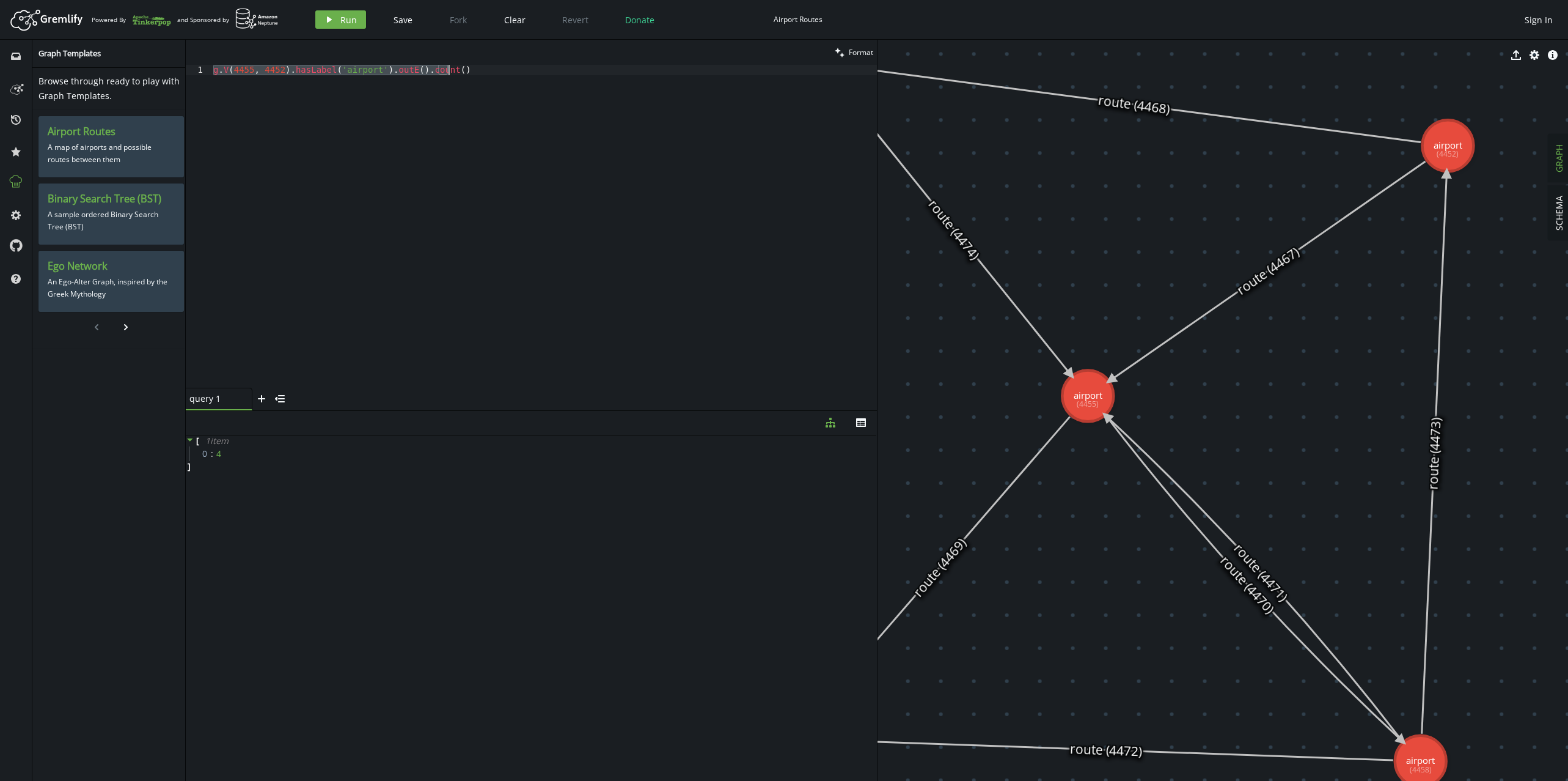
scroll to position [0, 102]
click at [348, 27] on button "play Run" at bounding box center [341, 19] width 51 height 18
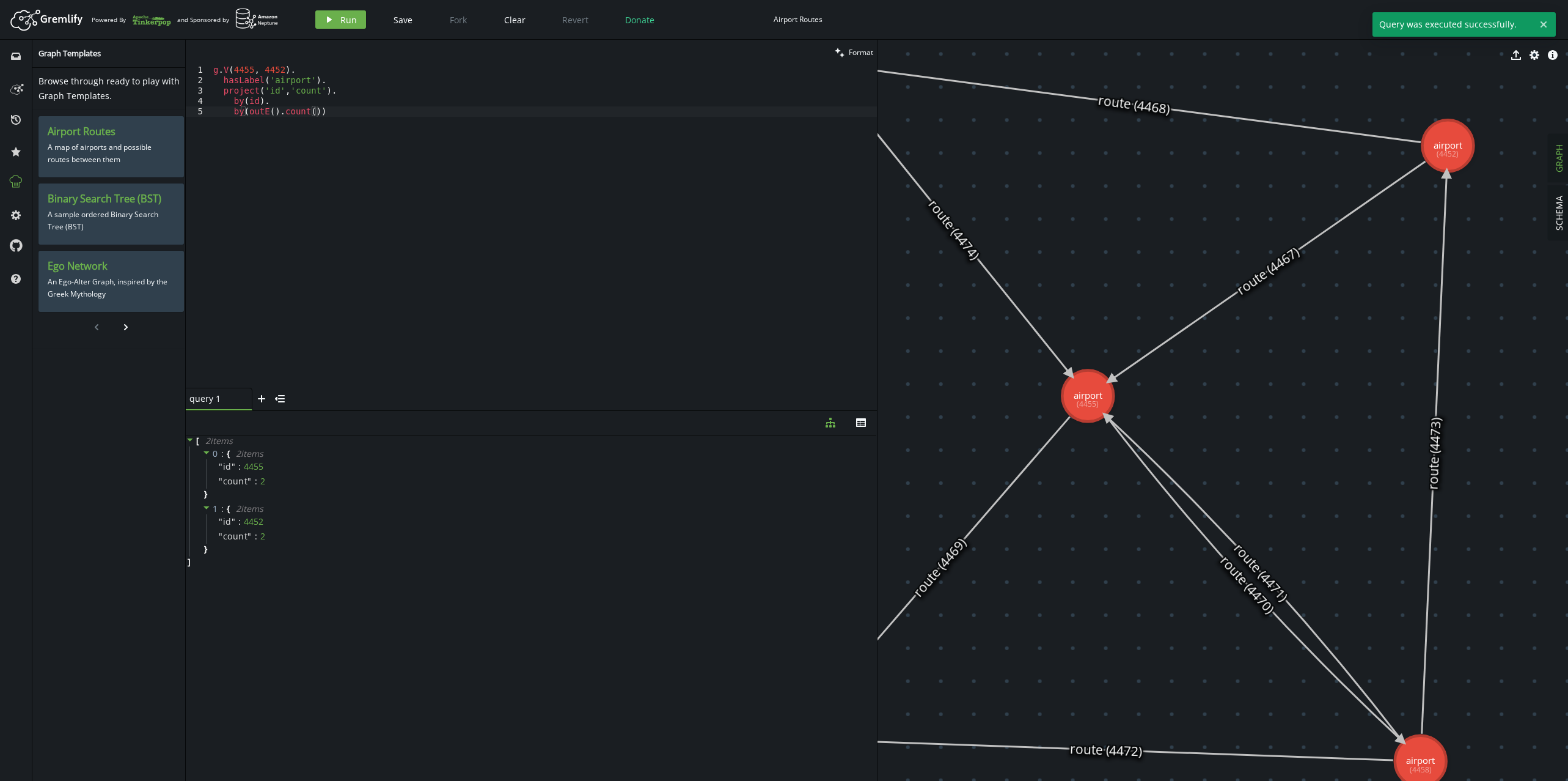
click at [445, 655] on div "[ 2 item s 0 : { 2 item s " id " : 4455 " count " : 2 } 1 : { 2 item s " id " :…" at bounding box center [531, 604] width 691 height 340
